Goal: Task Accomplishment & Management: Use online tool/utility

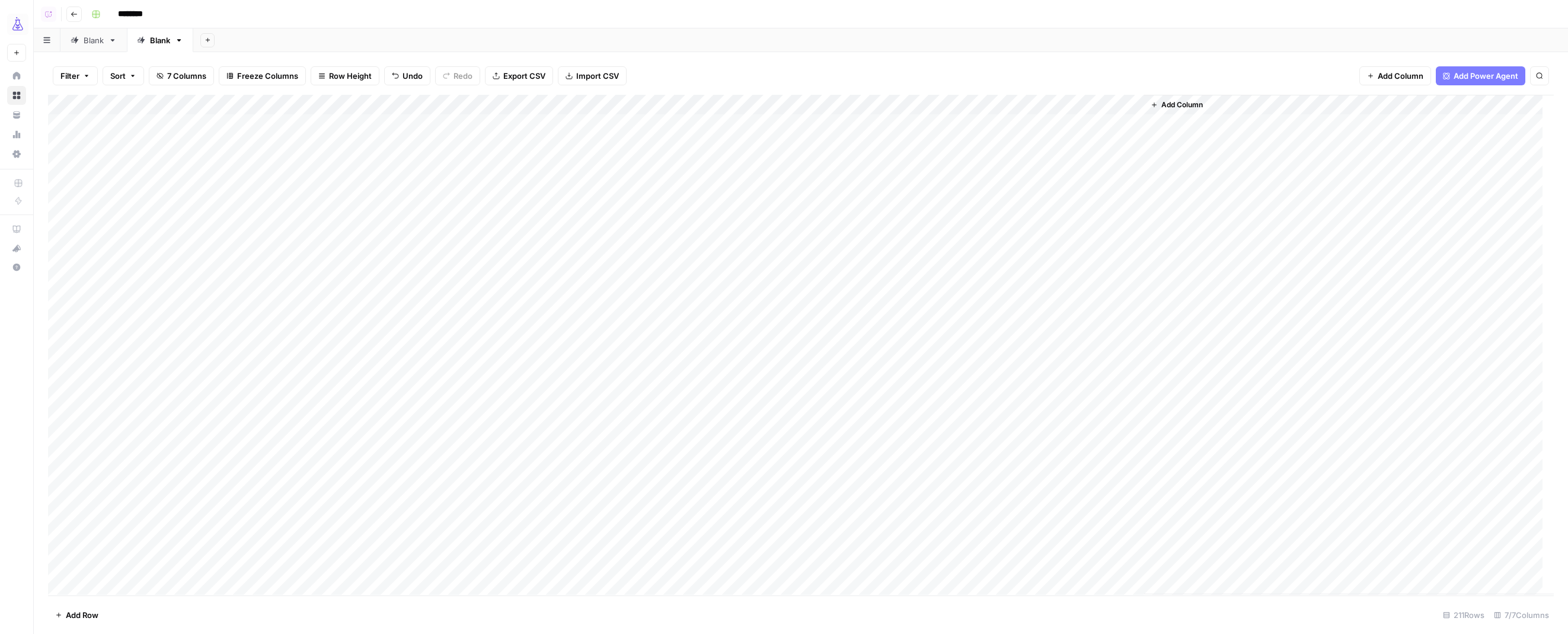
click at [420, 107] on div "Add Column" at bounding box center [801, 345] width 1505 height 500
click at [350, 351] on div "Add Column" at bounding box center [801, 345] width 1505 height 500
click at [770, 122] on div "Add Column" at bounding box center [801, 345] width 1505 height 500
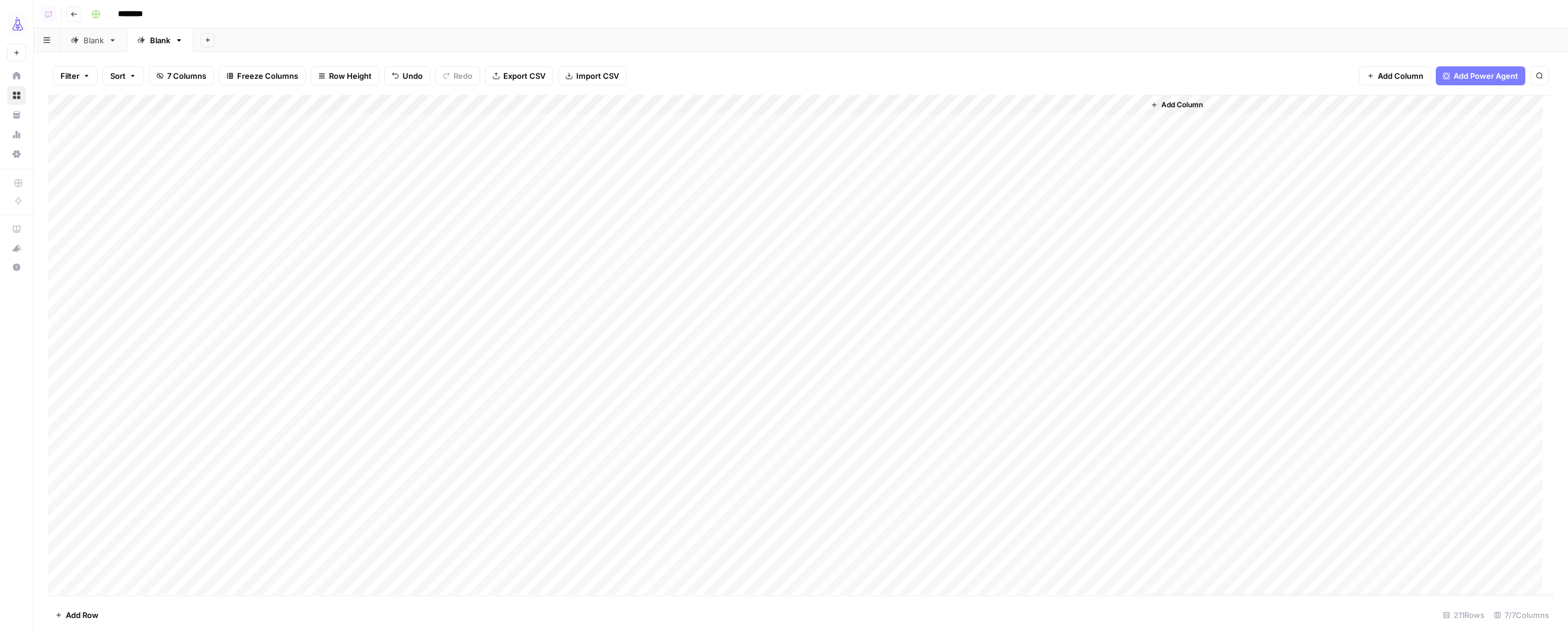
click at [421, 106] on div "Add Column" at bounding box center [801, 345] width 1505 height 500
click at [311, 188] on span "Sort Ascending" at bounding box center [334, 188] width 103 height 12
click at [766, 128] on div "Add Column" at bounding box center [801, 345] width 1505 height 500
click at [751, 221] on div "Add Column" at bounding box center [801, 345] width 1505 height 500
click at [879, 125] on div "Add Column" at bounding box center [801, 345] width 1505 height 500
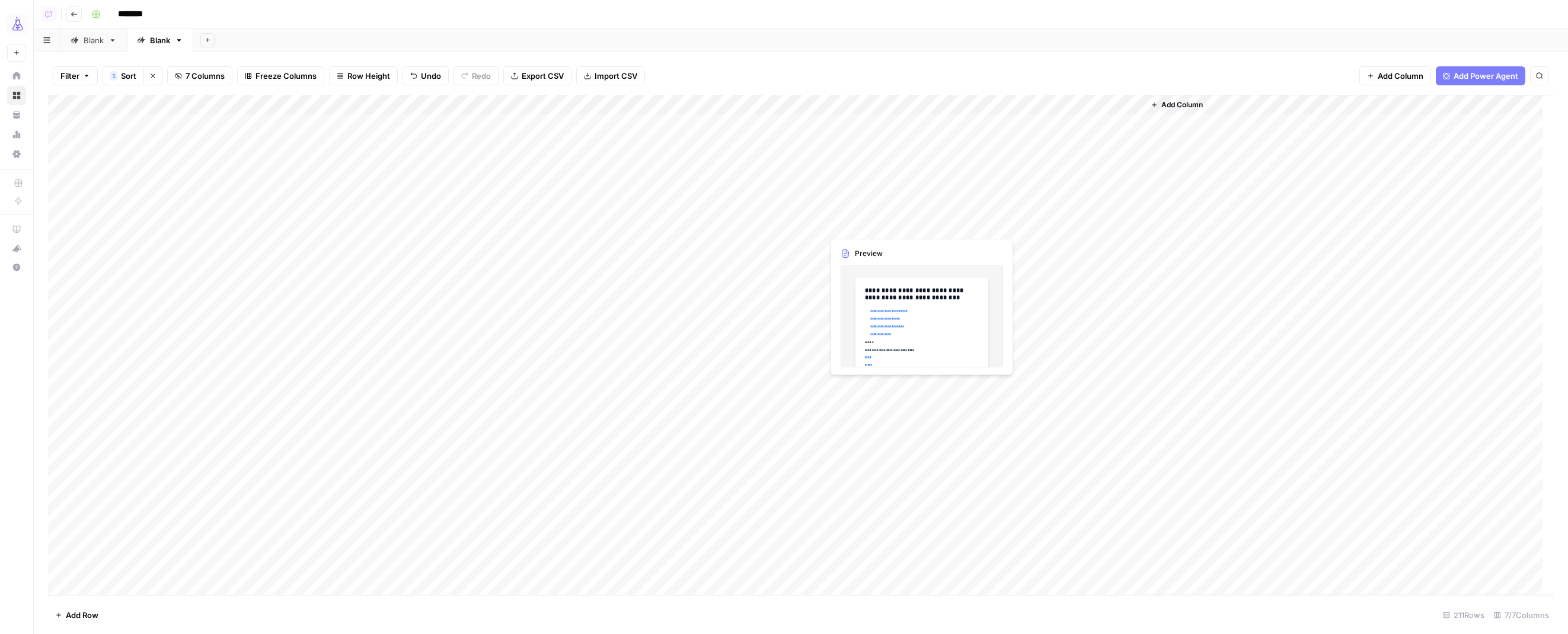
click at [840, 226] on div "Add Column" at bounding box center [801, 345] width 1505 height 500
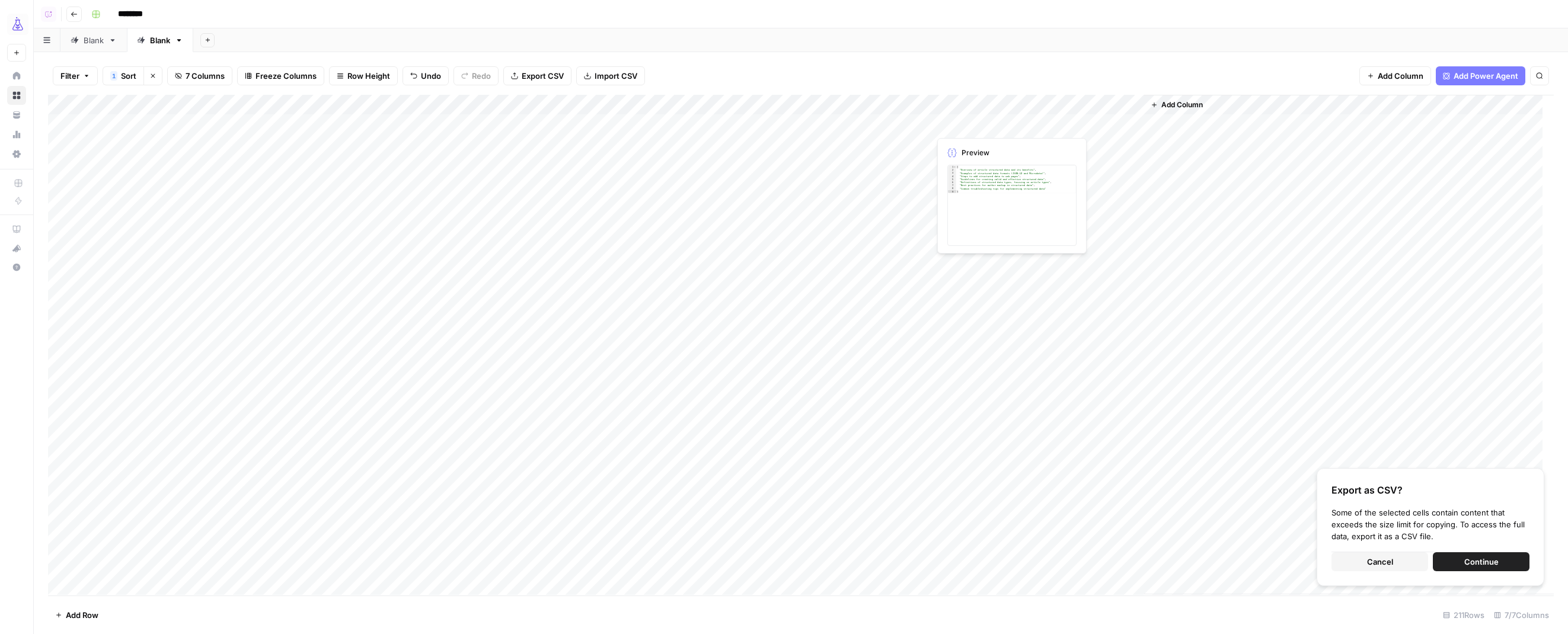
click at [958, 130] on div "Add Column" at bounding box center [801, 345] width 1505 height 500
click at [949, 224] on div "Add Column" at bounding box center [801, 345] width 1505 height 500
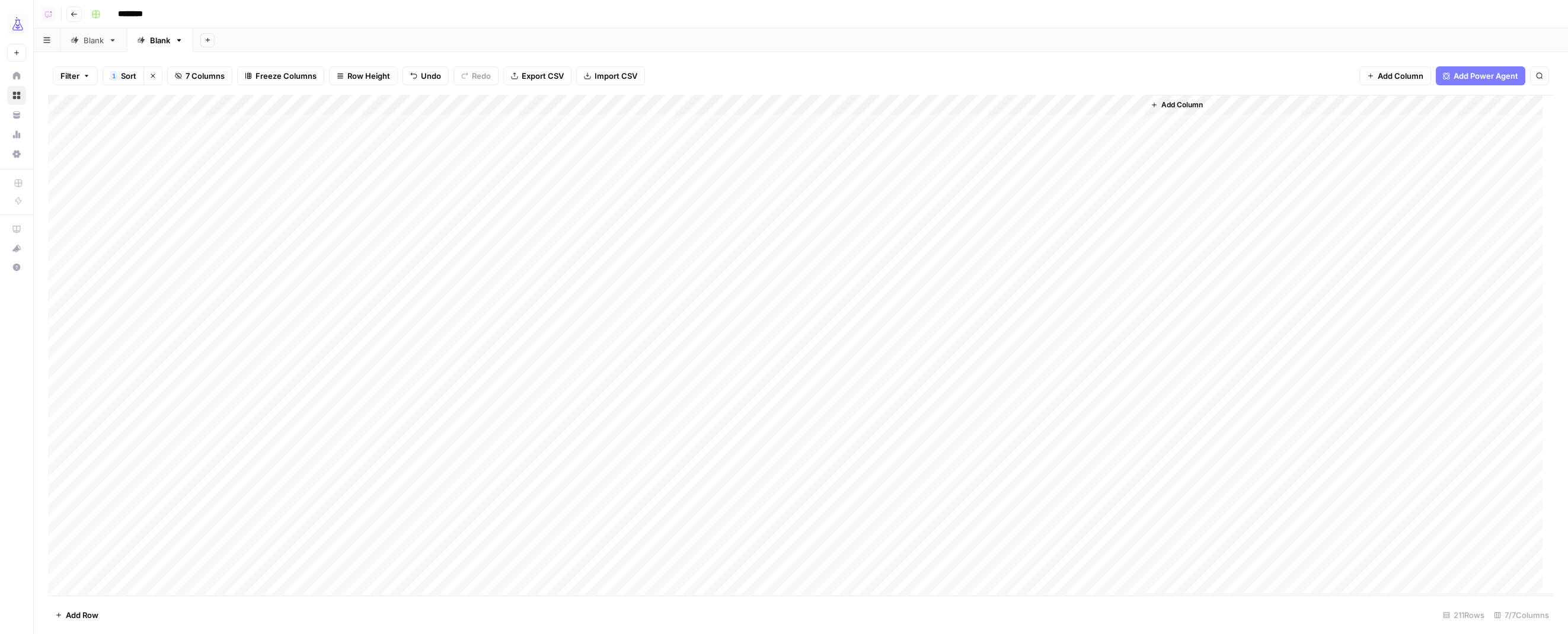
click at [1068, 128] on div "Add Column" at bounding box center [801, 345] width 1505 height 500
click at [1068, 221] on div "Add Column" at bounding box center [801, 345] width 1505 height 500
click at [753, 265] on div "Add Column" at bounding box center [801, 345] width 1505 height 500
click at [750, 417] on div "Add Column" at bounding box center [801, 345] width 1505 height 500
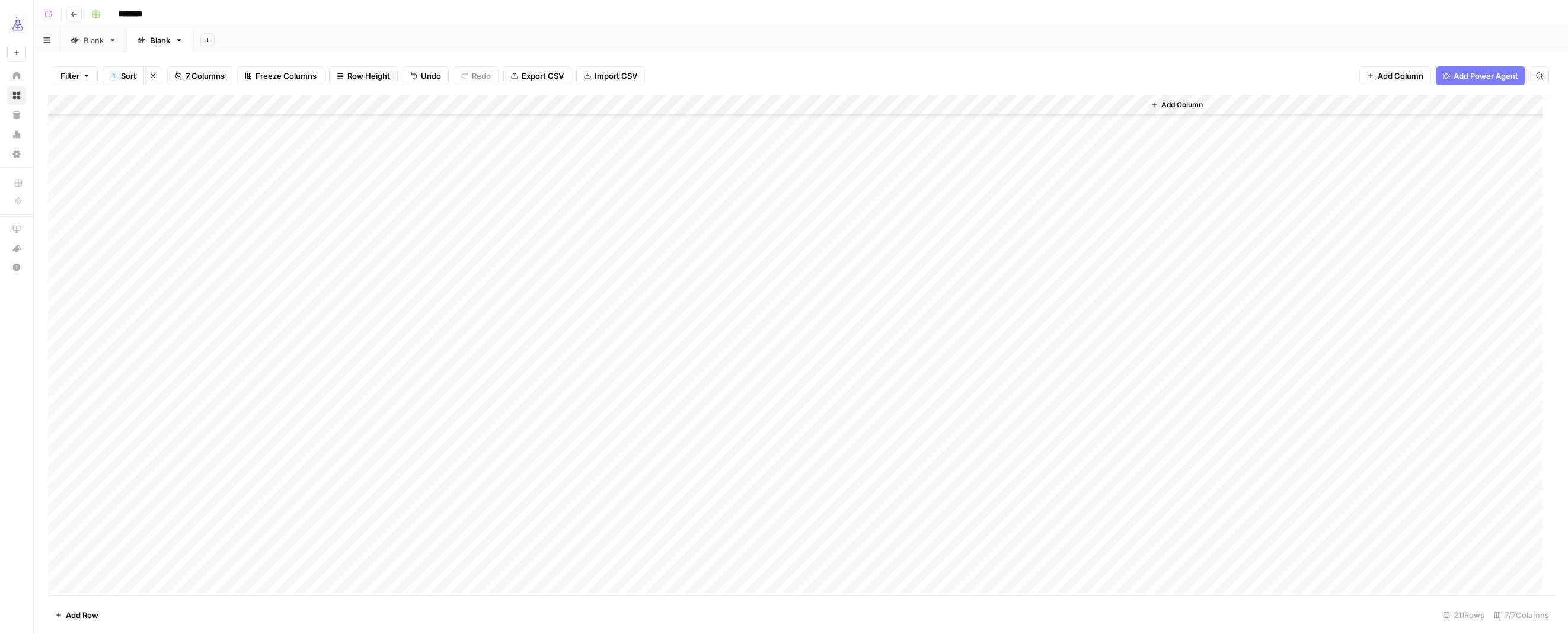
scroll to position [0, 0]
click at [963, 267] on div "Add Column" at bounding box center [801, 345] width 1505 height 500
click at [967, 407] on div "Add Column" at bounding box center [801, 345] width 1505 height 500
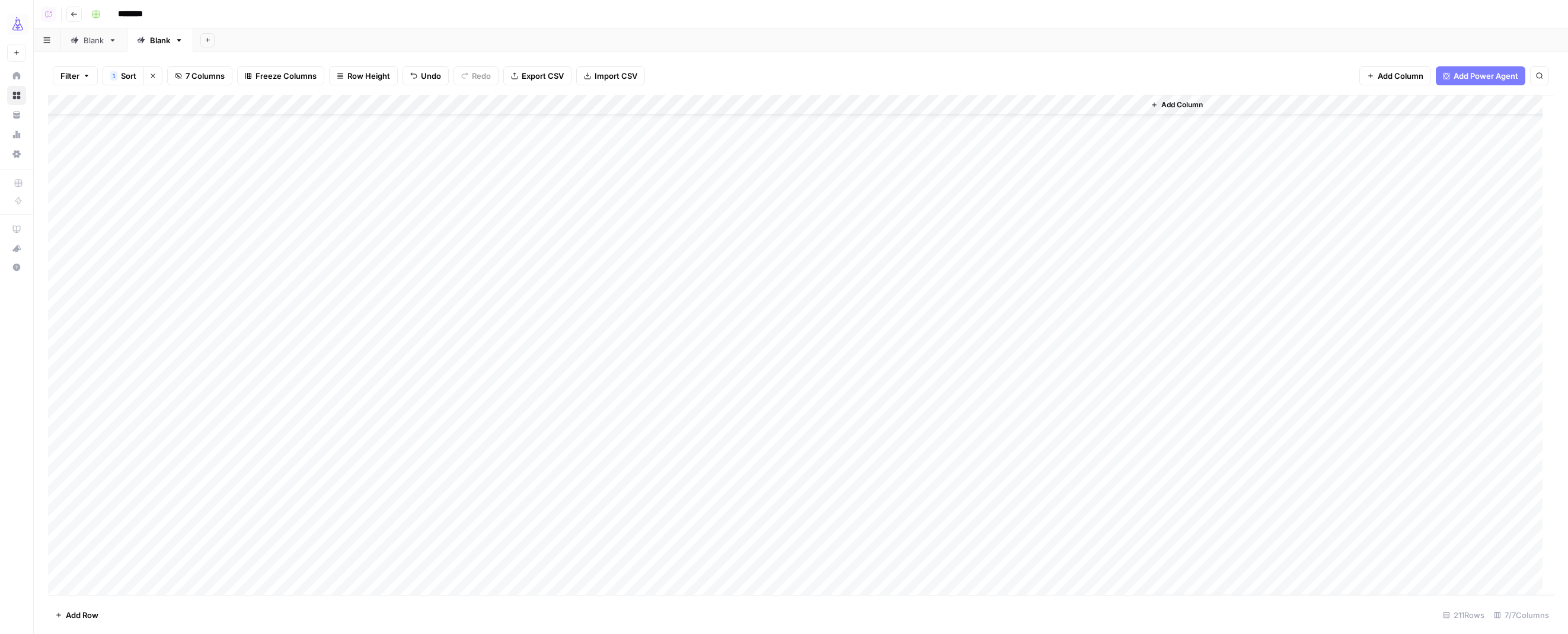
click at [1084, 227] on div "Add Column" at bounding box center [801, 345] width 1505 height 500
click at [1099, 425] on div "Add Column" at bounding box center [801, 345] width 1505 height 500
click at [765, 239] on div "Add Column" at bounding box center [801, 345] width 1505 height 500
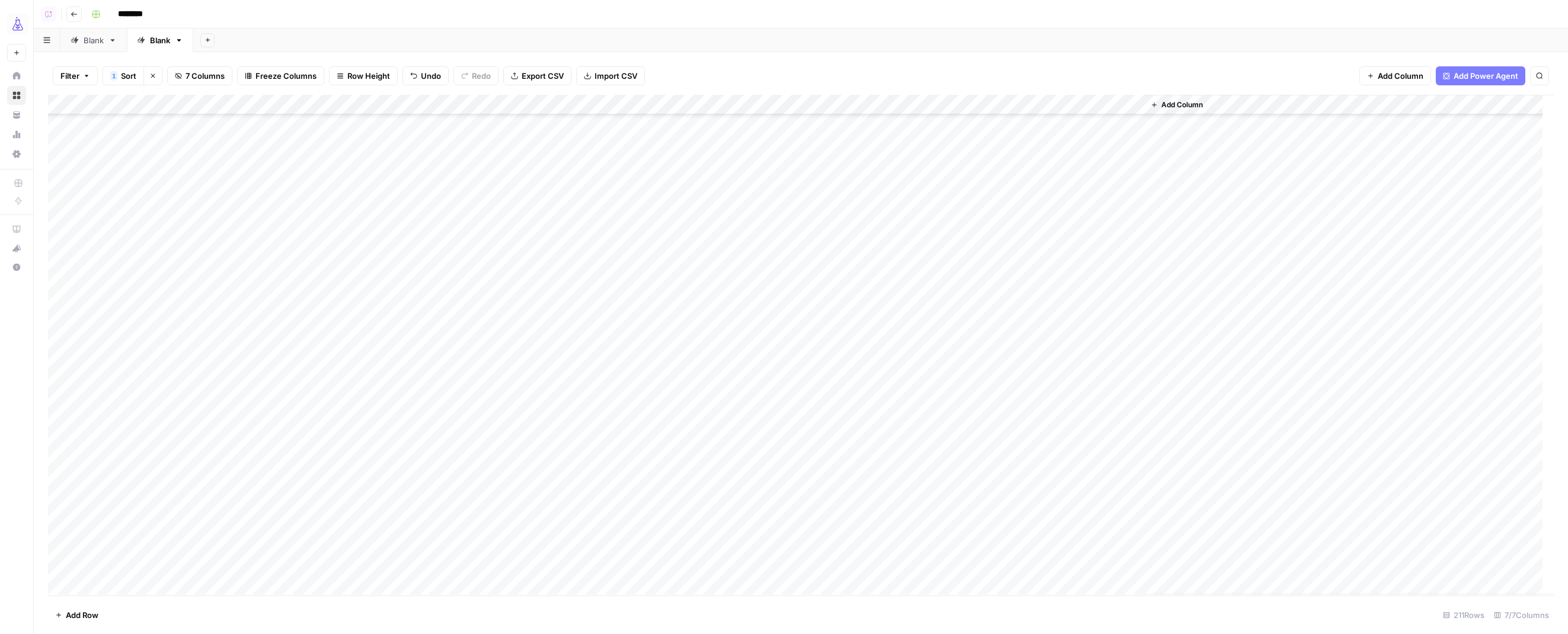
scroll to position [726, 0]
click at [785, 405] on div "Add Column" at bounding box center [801, 345] width 1505 height 500
click at [970, 237] on div "Add Column" at bounding box center [801, 345] width 1505 height 500
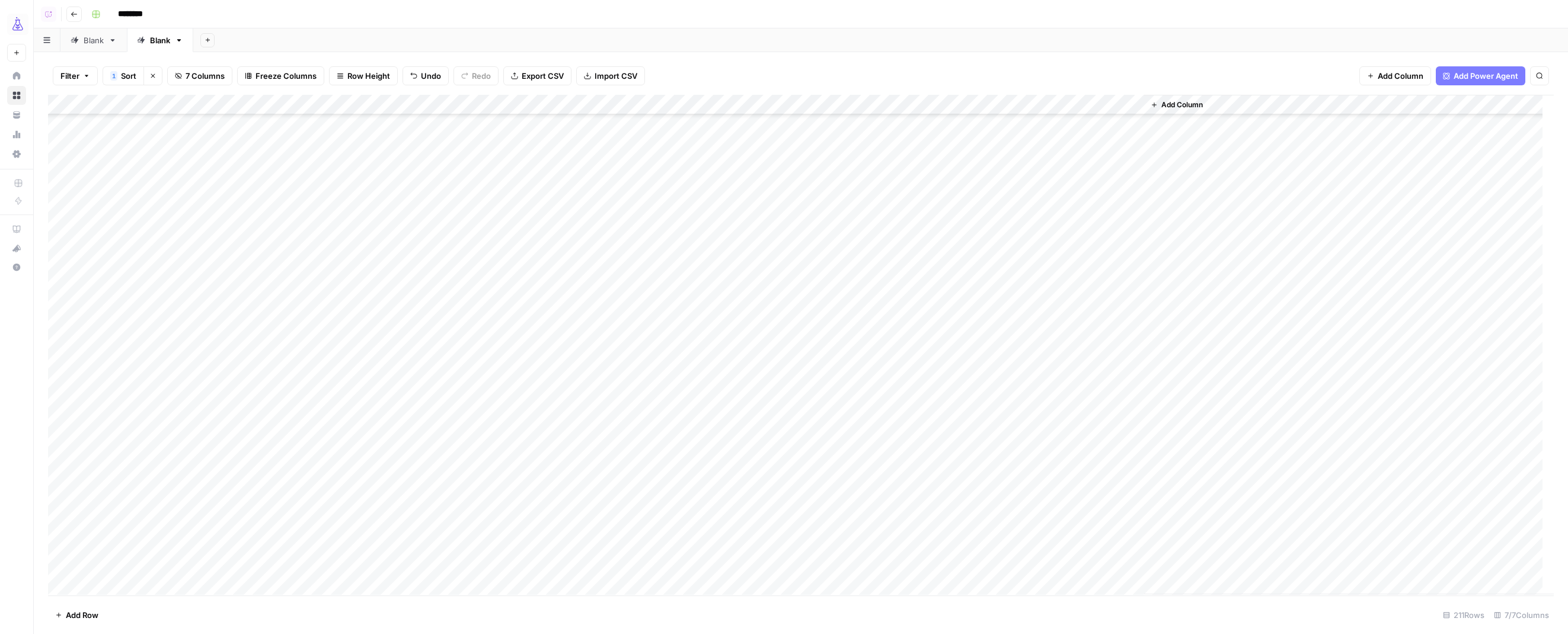
click at [1062, 496] on div "Add Column" at bounding box center [801, 345] width 1505 height 500
click at [759, 221] on div "Add Column" at bounding box center [801, 345] width 1505 height 500
click at [795, 381] on div "Add Column" at bounding box center [801, 345] width 1505 height 500
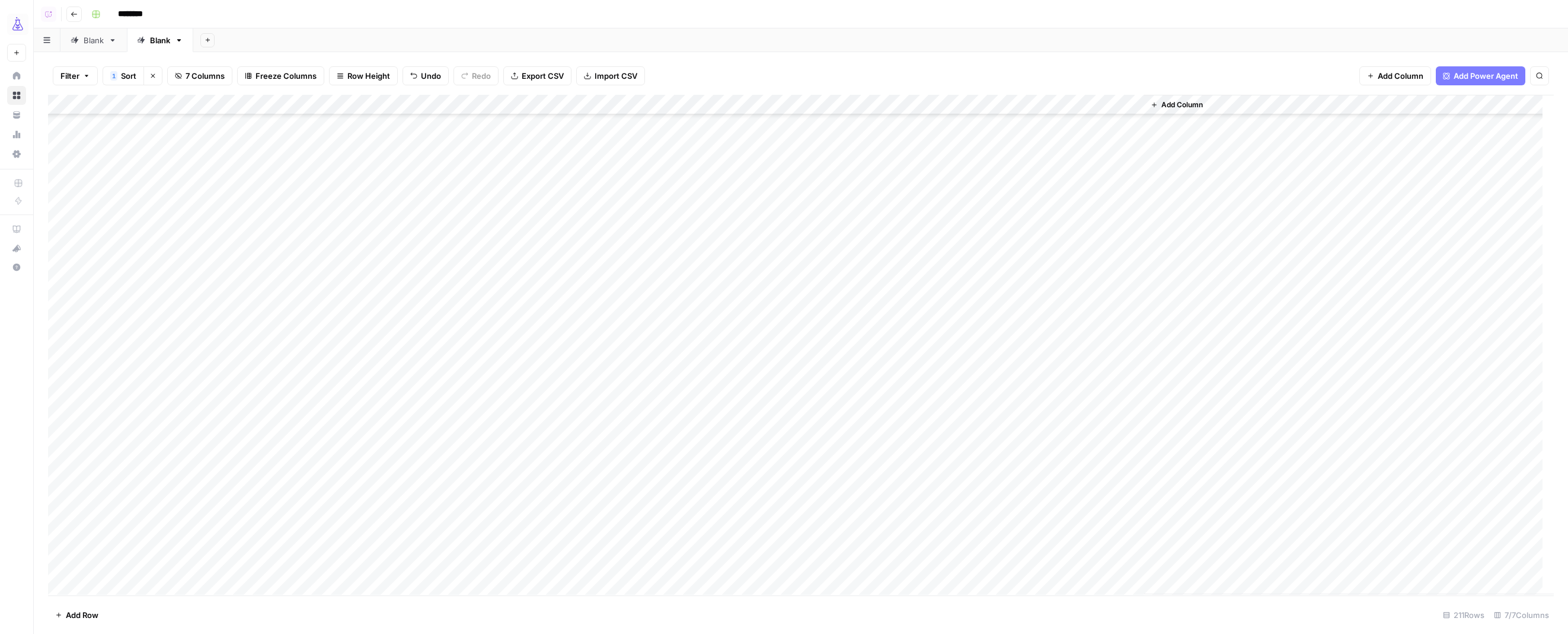
click at [972, 199] on div "Add Column" at bounding box center [801, 345] width 1505 height 500
click at [1078, 382] on div "Add Column" at bounding box center [801, 345] width 1505 height 500
click at [746, 367] on div "Add Column" at bounding box center [801, 345] width 1505 height 500
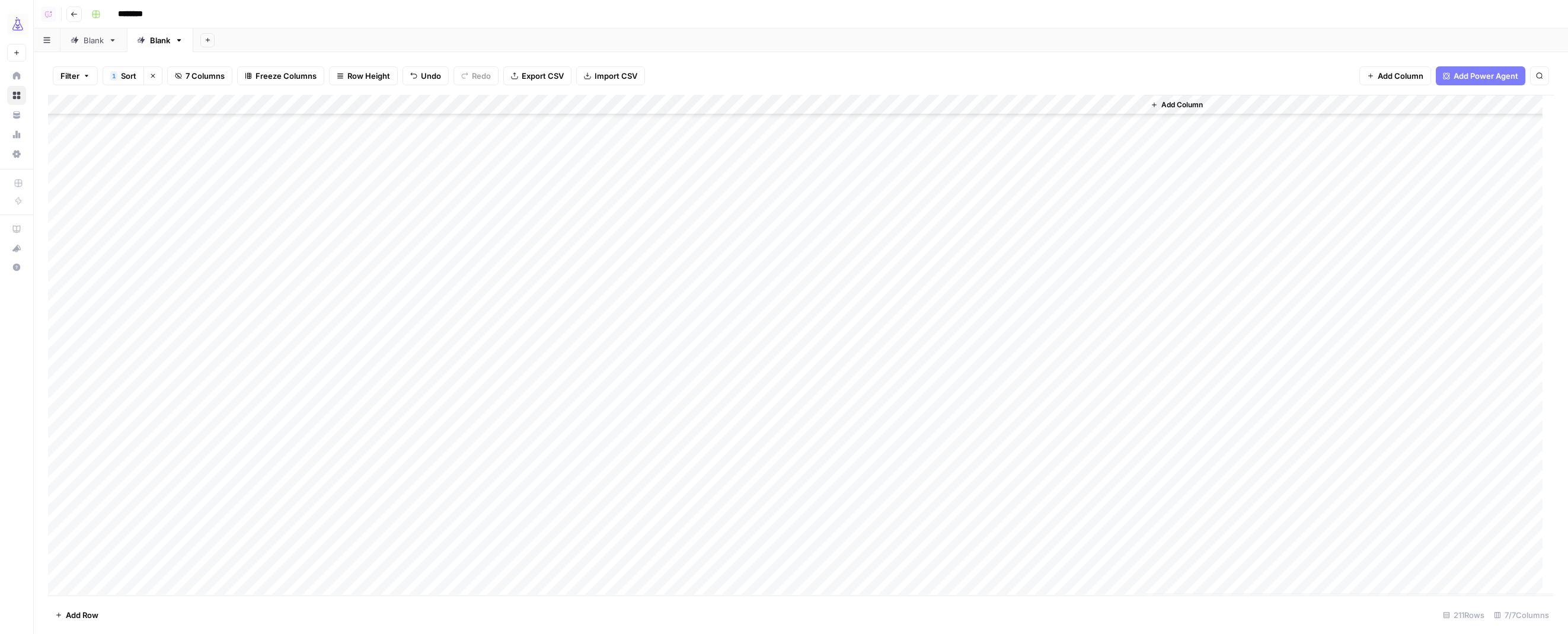
click at [786, 351] on div "Add Column" at bounding box center [801, 345] width 1505 height 500
click at [968, 152] on div "Add Column" at bounding box center [801, 345] width 1505 height 500
click at [1110, 348] on div "Add Column" at bounding box center [801, 345] width 1505 height 500
drag, startPoint x: 872, startPoint y: 102, endPoint x: 1171, endPoint y: 97, distance: 299.0
click at [1206, 95] on div "Add Column" at bounding box center [801, 345] width 1505 height 500
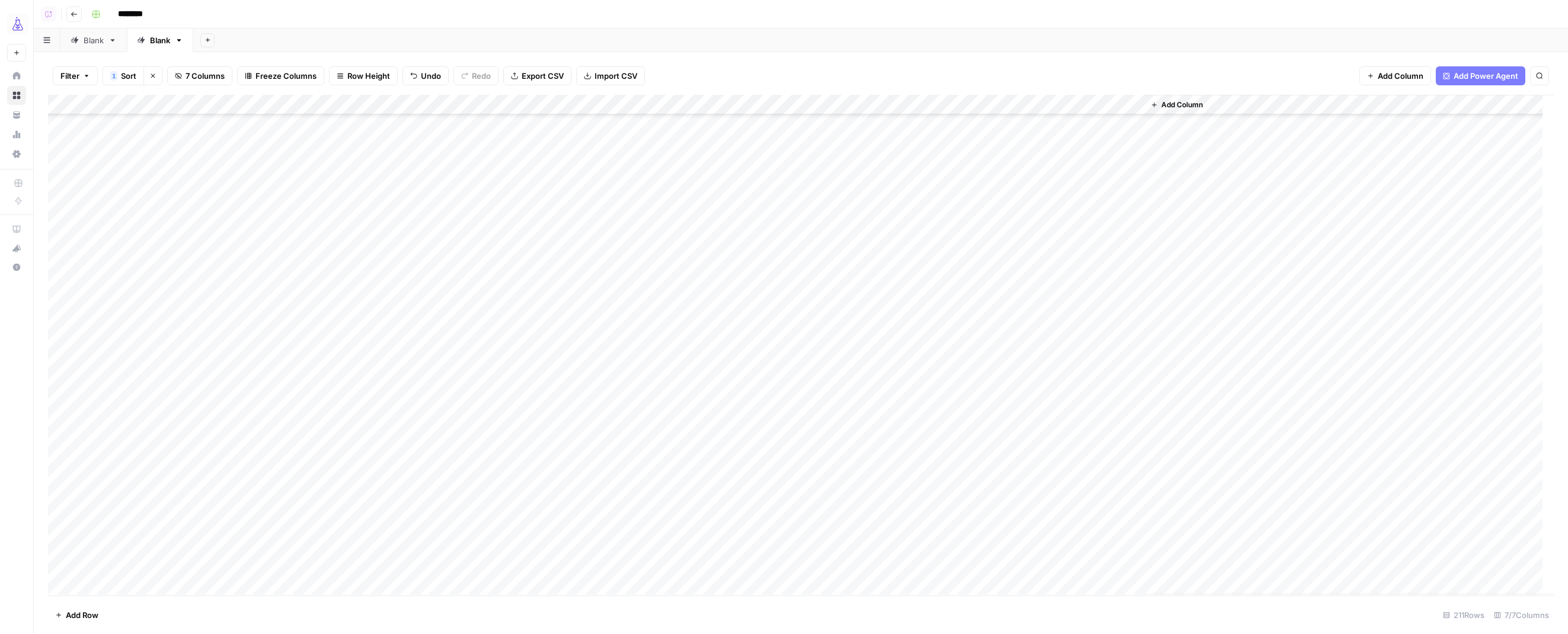
scroll to position [1408, 0]
click at [761, 224] on div "Add Column" at bounding box center [801, 345] width 1505 height 500
click at [964, 565] on div "Add Column" at bounding box center [801, 345] width 1505 height 500
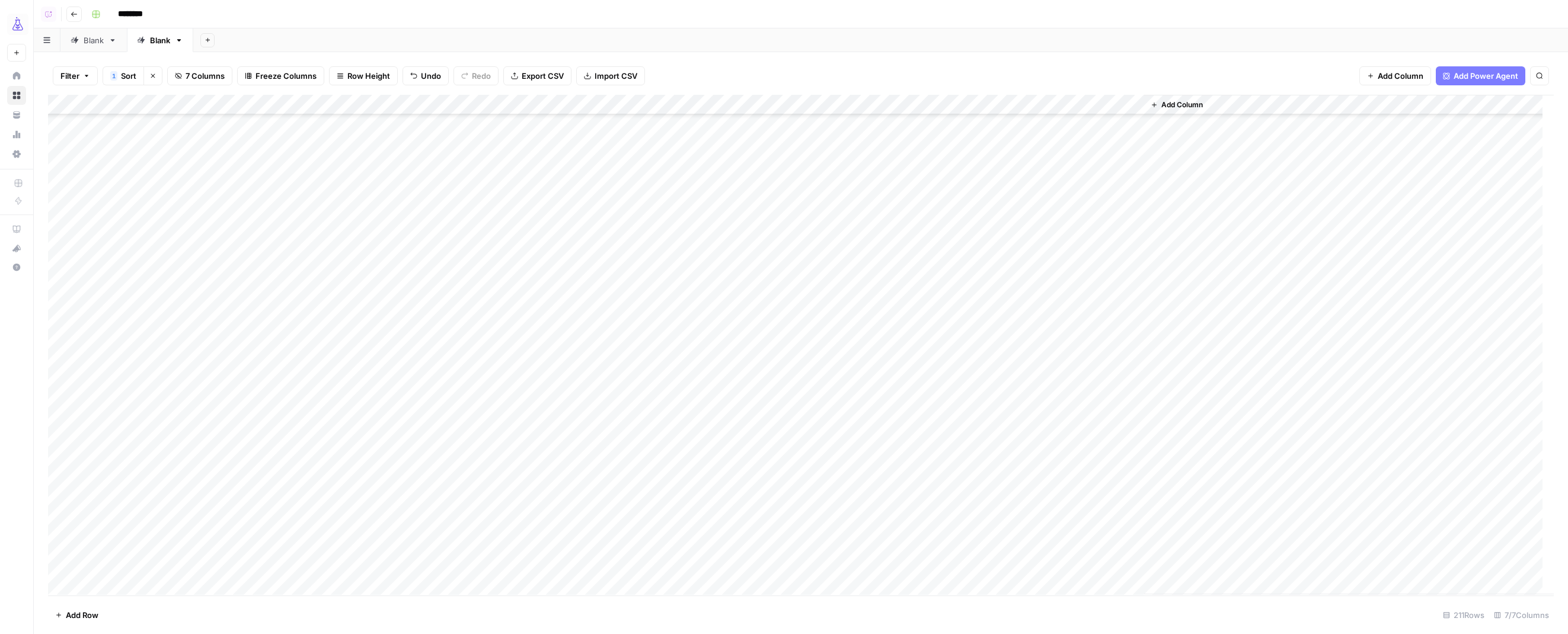
click at [247, 106] on div "Add Column" at bounding box center [801, 345] width 1505 height 500
click at [151, 188] on span "Sort Ascending" at bounding box center [164, 188] width 103 height 12
click at [758, 124] on div "Add Column" at bounding box center [801, 345] width 1505 height 500
click at [979, 563] on div "Add Column" at bounding box center [801, 345] width 1505 height 500
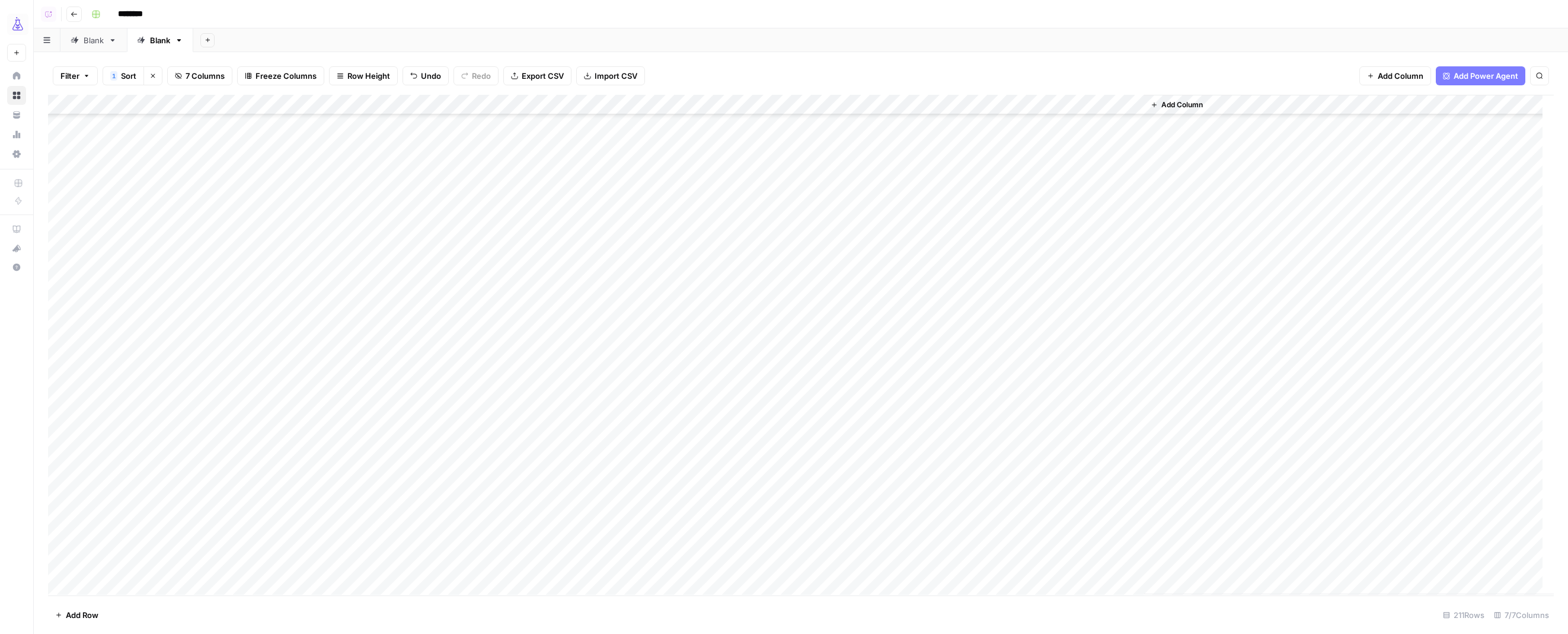
scroll to position [724, 0]
